Goal: Information Seeking & Learning: Learn about a topic

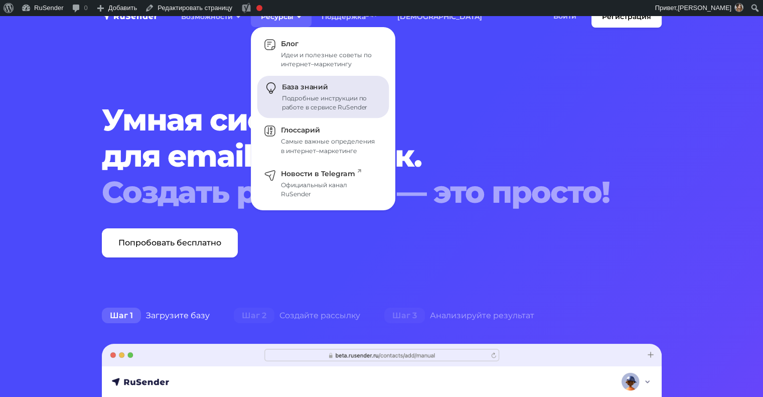
click at [306, 91] on link "База знаний Подробные инструкции по работе в сервисе RuSender" at bounding box center [323, 97] width 132 height 43
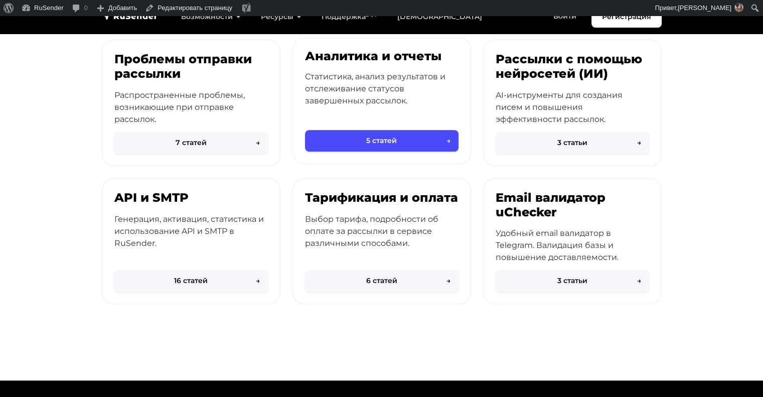
scroll to position [432, 0]
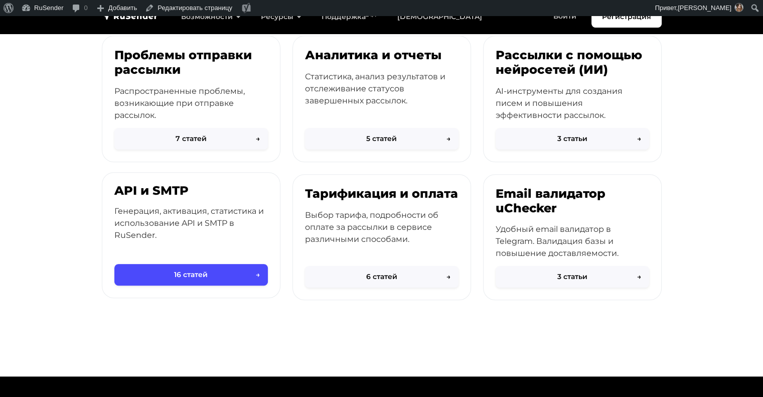
click at [204, 209] on p "Генерация, активация, статистика и использование API и SMTP в RuSender." at bounding box center [190, 223] width 153 height 36
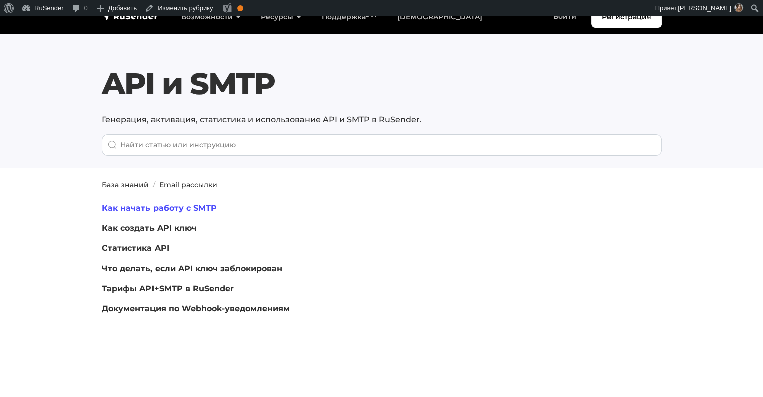
click at [172, 205] on link "Как начать работу с SMTP" at bounding box center [159, 208] width 115 height 10
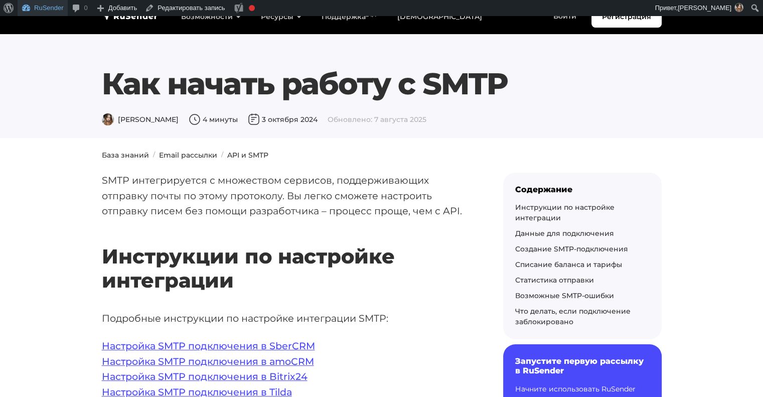
click at [54, 10] on link "RuSender" at bounding box center [43, 8] width 50 height 16
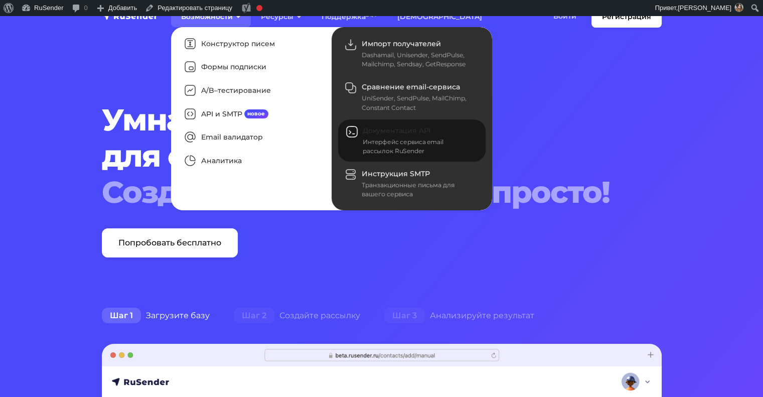
click at [379, 131] on span "Документация API" at bounding box center [397, 130] width 68 height 9
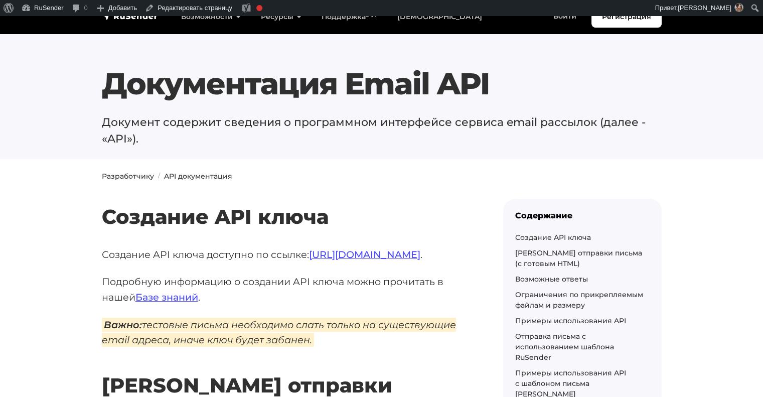
click at [132, 175] on h2 "Создание API ключа" at bounding box center [286, 202] width 369 height 54
click at [203, 6] on link "Редактировать страницу" at bounding box center [188, 8] width 95 height 16
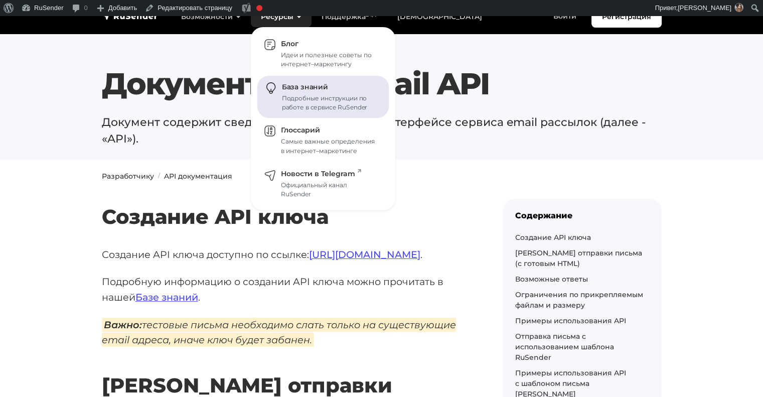
click at [292, 104] on div "Подробные инструкции по работе в сервисе RuSender" at bounding box center [329, 103] width 95 height 18
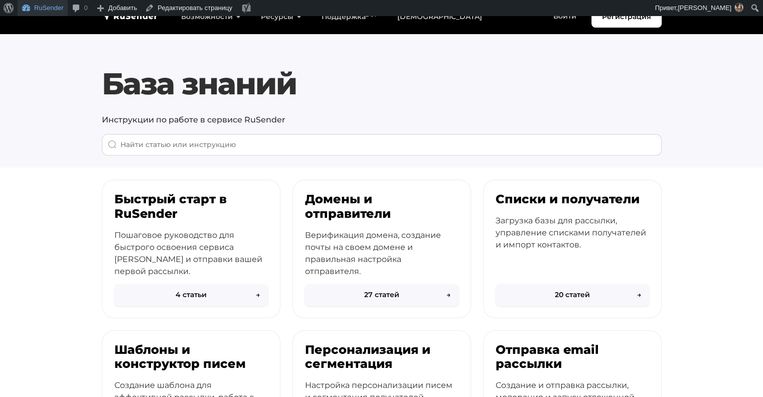
click at [36, 9] on link "RuSender" at bounding box center [43, 8] width 50 height 16
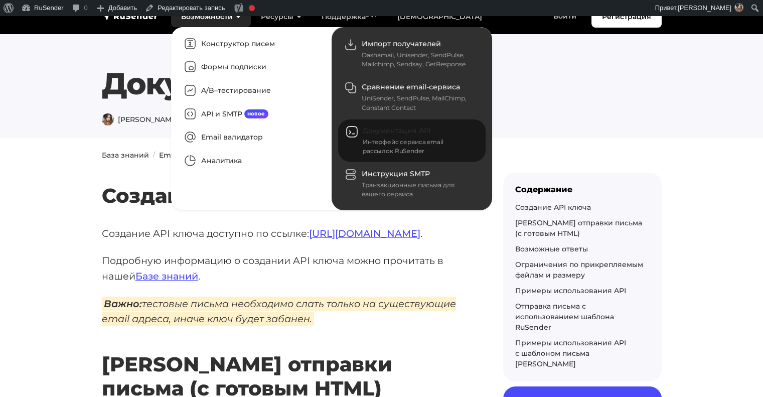
click at [375, 135] on link "Документация API Интерфейс сервиса email рассылок RuSender" at bounding box center [411, 140] width 147 height 43
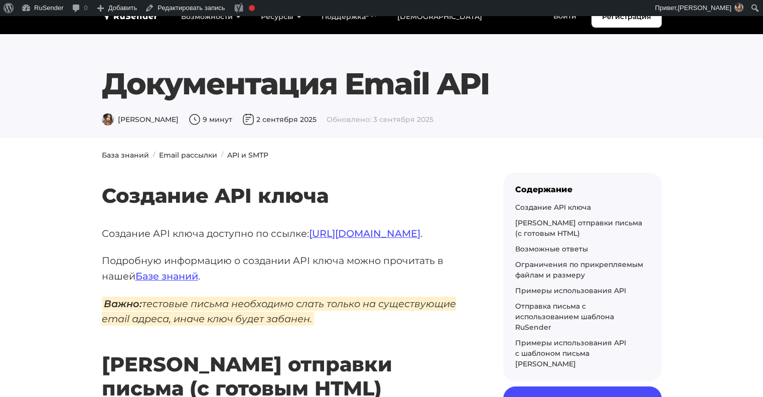
click at [325, 133] on section "Документация Email API [PERSON_NAME] 9 минут 2 сентября 2025 Обновлено: 3 сентя…" at bounding box center [381, 77] width 763 height 122
click at [174, 6] on link "Редактировать запись" at bounding box center [185, 8] width 88 height 16
click at [435, 181] on h2 "Создание API ключа" at bounding box center [286, 181] width 369 height 54
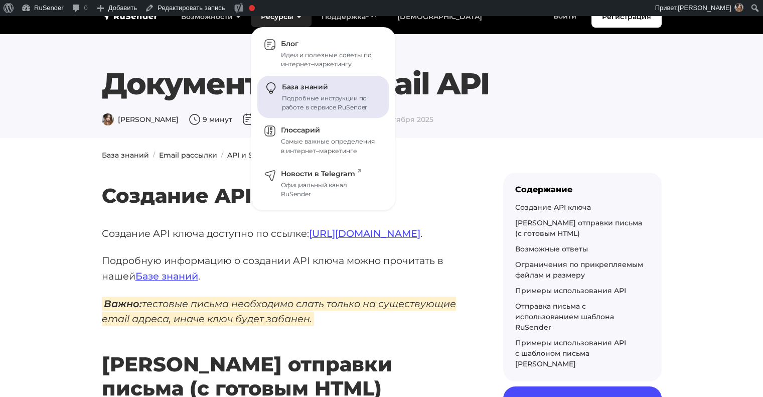
click at [304, 98] on div "Подробные инструкции по работе в сервисе RuSender" at bounding box center [329, 103] width 95 height 18
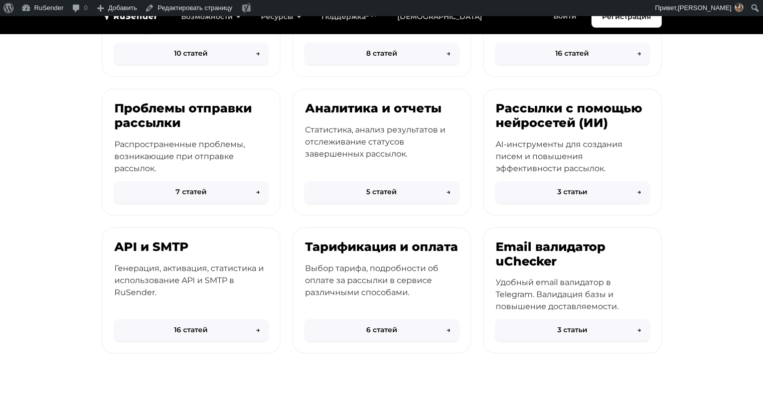
scroll to position [540, 0]
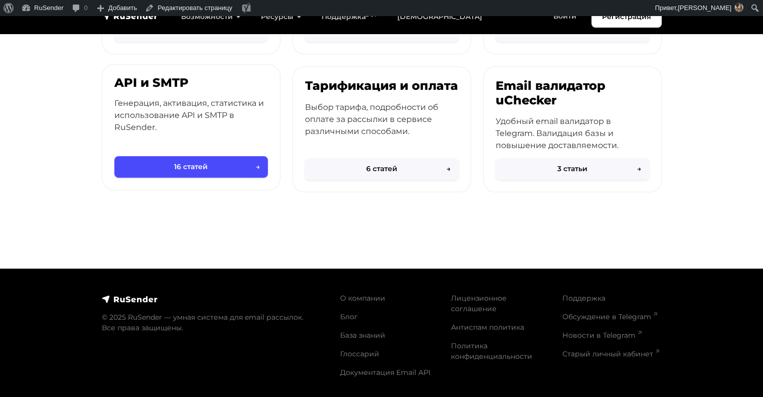
click at [186, 114] on p "Генерация, активация, статистика и использование API и SMTP в RuSender." at bounding box center [190, 115] width 153 height 36
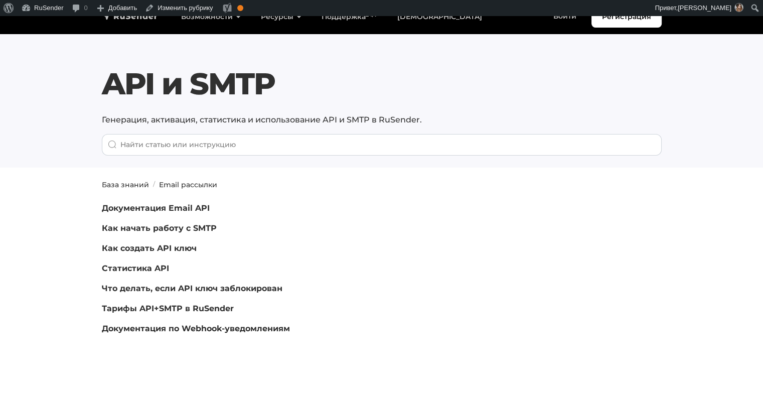
click at [121, 21] on img "navbar" at bounding box center [130, 16] width 56 height 10
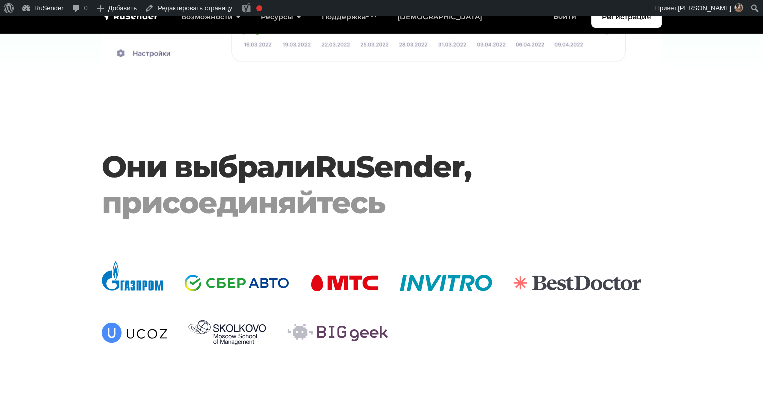
scroll to position [3109, 0]
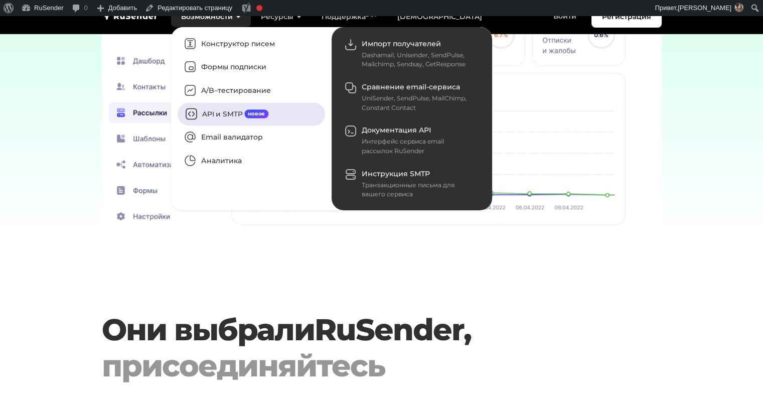
click at [242, 115] on link "API и SMTP новое" at bounding box center [251, 113] width 147 height 23
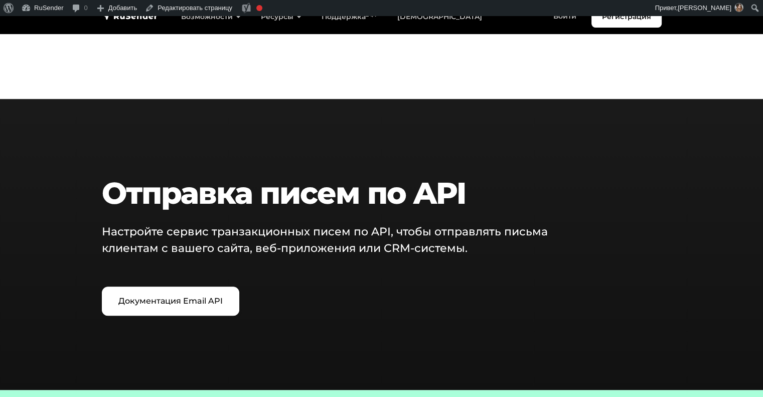
scroll to position [1136, 0]
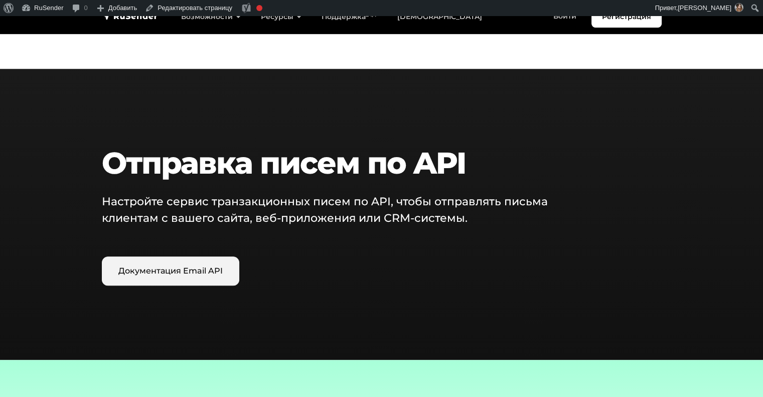
click at [182, 272] on link "Документация Email API" at bounding box center [170, 270] width 137 height 29
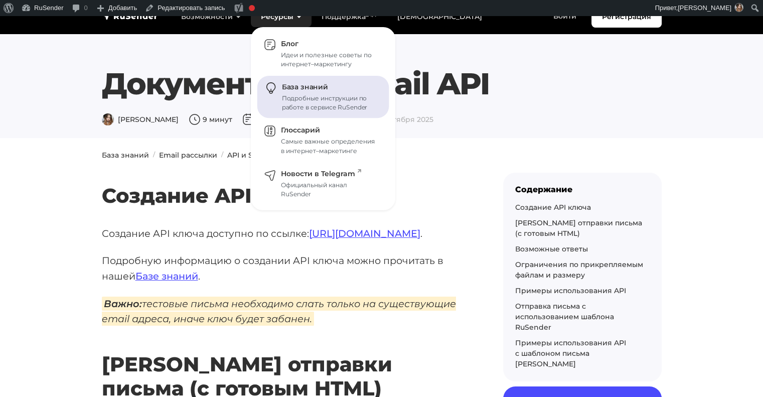
click at [310, 87] on span "База знаний" at bounding box center [305, 87] width 46 height 9
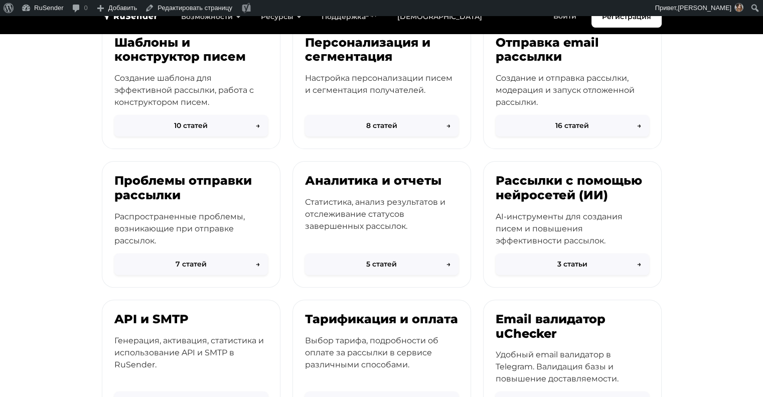
scroll to position [534, 0]
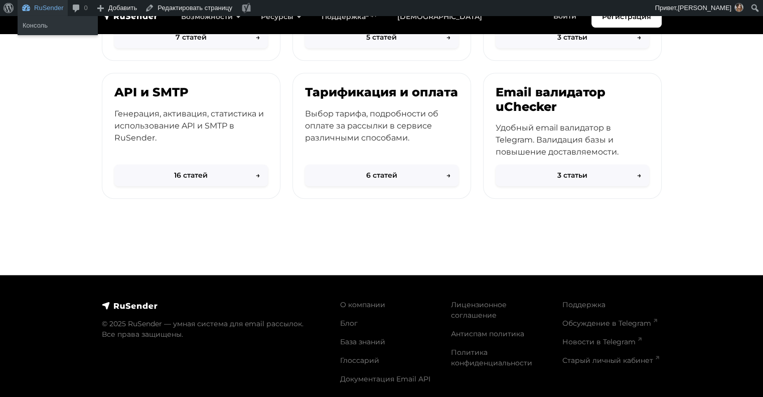
click at [38, 7] on link "RuSender" at bounding box center [43, 8] width 50 height 16
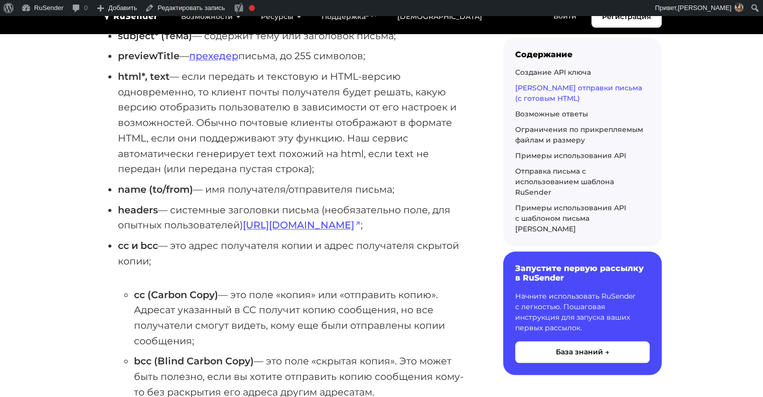
scroll to position [891, 0]
